Goal: Navigation & Orientation: Find specific page/section

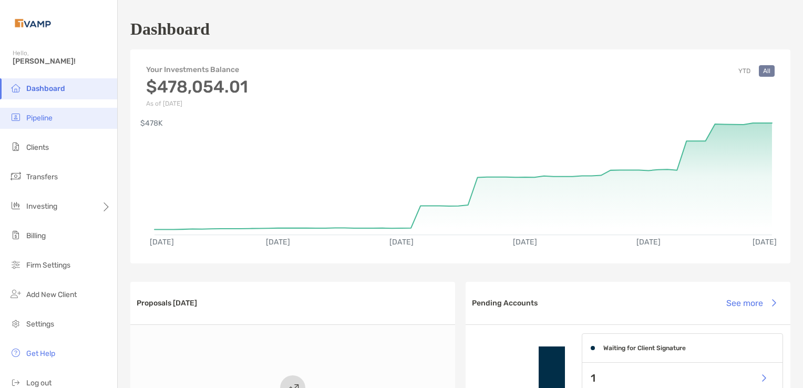
click at [37, 113] on li "Pipeline" at bounding box center [58, 118] width 117 height 21
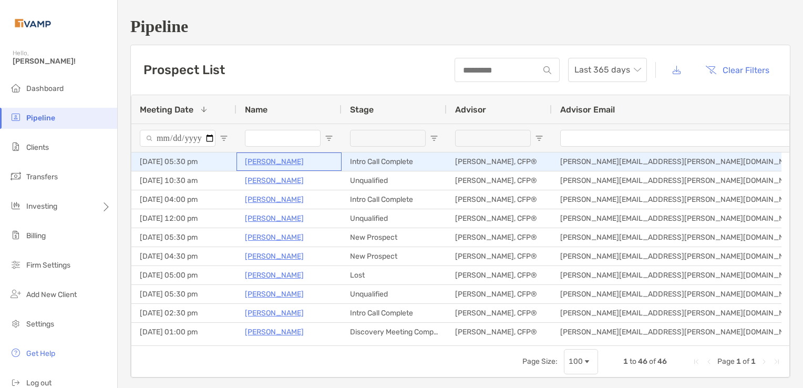
click at [264, 163] on p "[PERSON_NAME]" at bounding box center [274, 161] width 59 height 13
